Goal: Find specific page/section: Find specific page/section

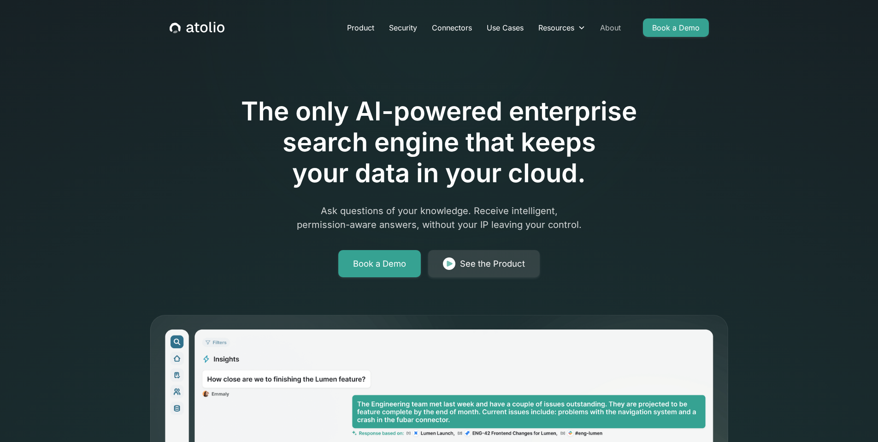
click at [610, 28] on link "About" at bounding box center [610, 27] width 35 height 18
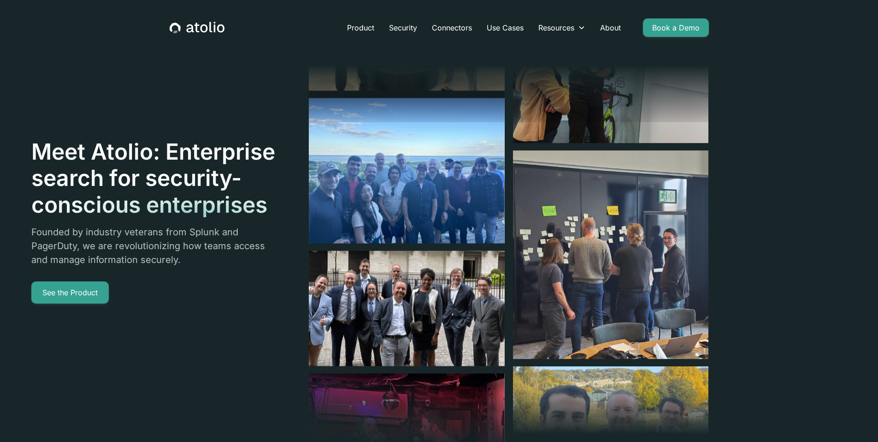
click at [425, 203] on img at bounding box center [407, 170] width 196 height 145
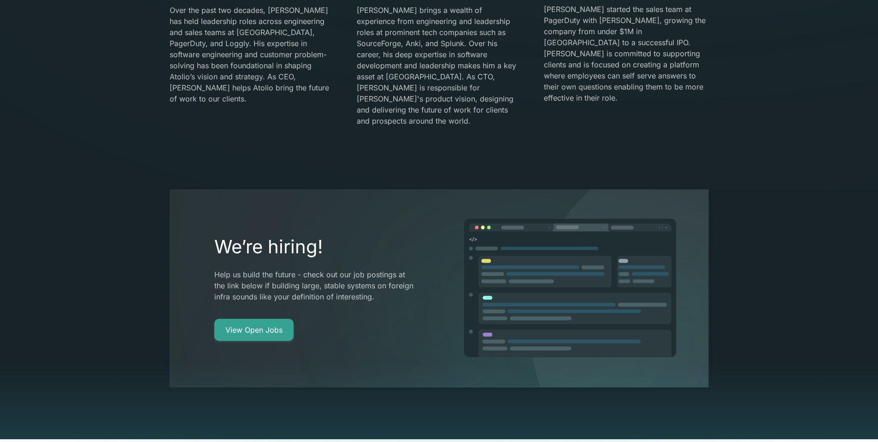
scroll to position [1866, 0]
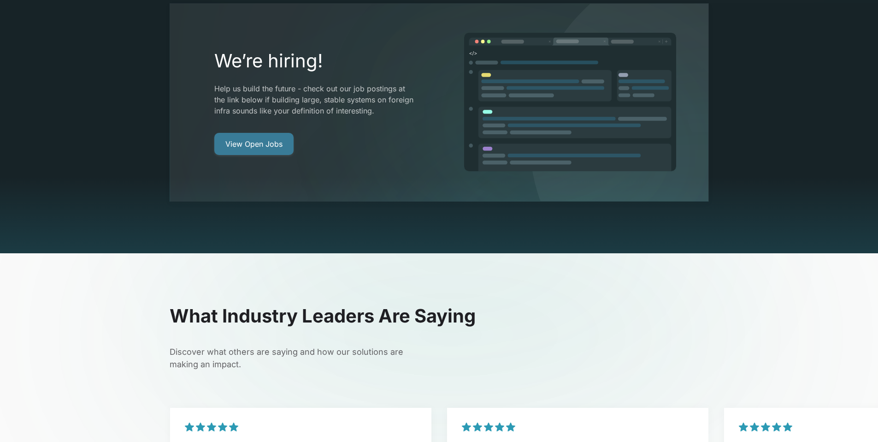
click at [250, 133] on link "View Open Jobs" at bounding box center [253, 144] width 79 height 22
